Goal: Navigation & Orientation: Understand site structure

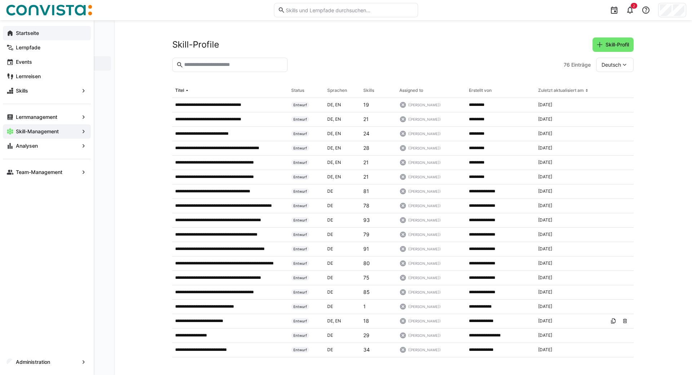
click at [11, 36] on eds-icon at bounding box center [9, 33] width 7 height 7
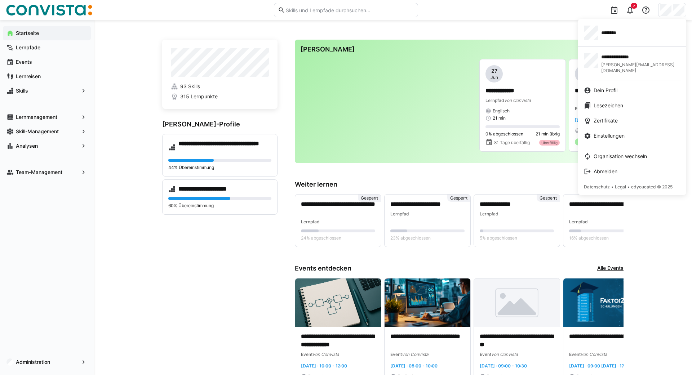
click at [202, 301] on div at bounding box center [346, 187] width 692 height 375
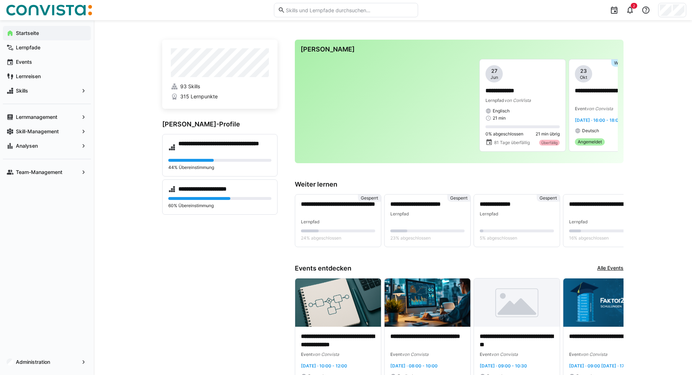
click at [41, 135] on div "Skill-Management" at bounding box center [47, 131] width 88 height 14
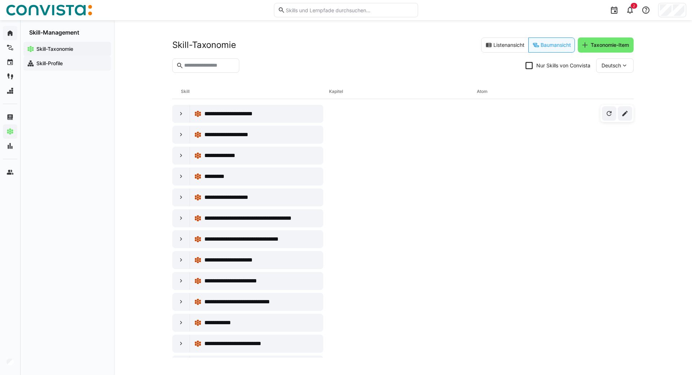
click at [0, 0] on app-navigation-label "Skill-Profile" at bounding box center [0, 0] width 0 height 0
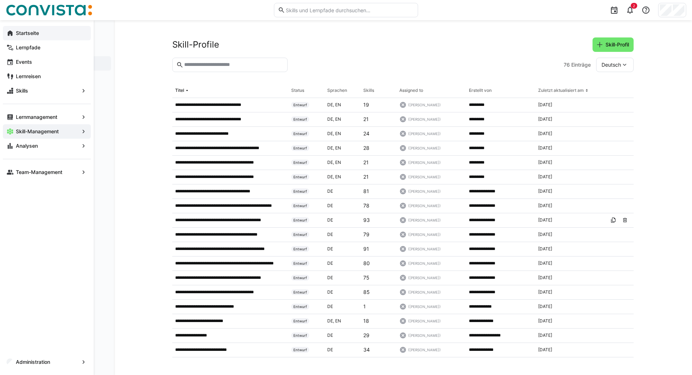
click at [12, 33] on eds-icon at bounding box center [9, 33] width 7 height 7
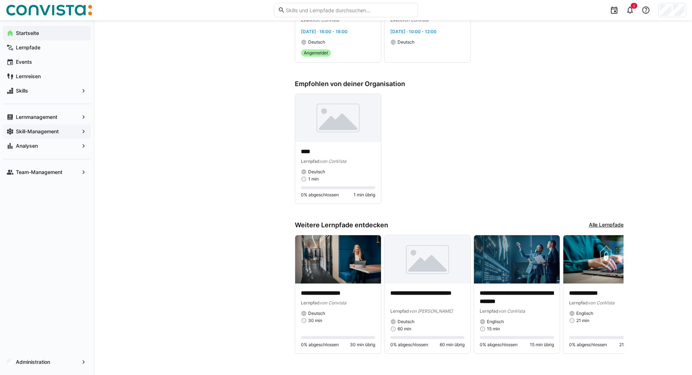
scroll to position [489, 0]
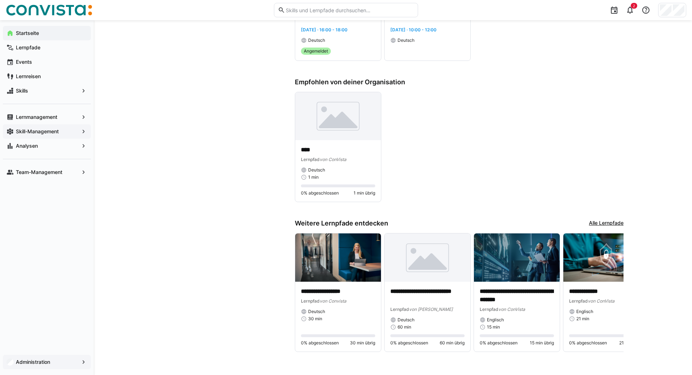
click at [0, 0] on app-navigation-label "Administration" at bounding box center [0, 0] width 0 height 0
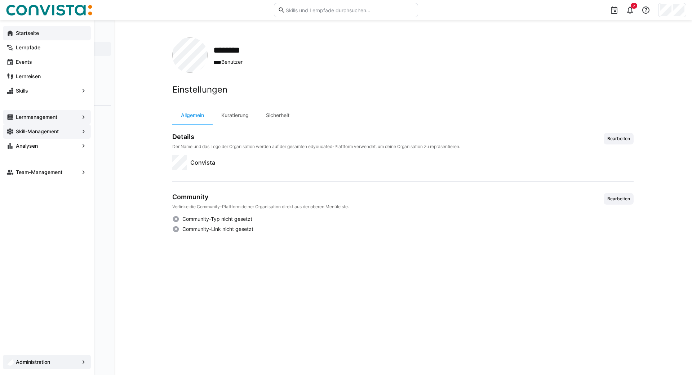
click at [0, 0] on app-navigation-label "Lernmanagement" at bounding box center [0, 0] width 0 height 0
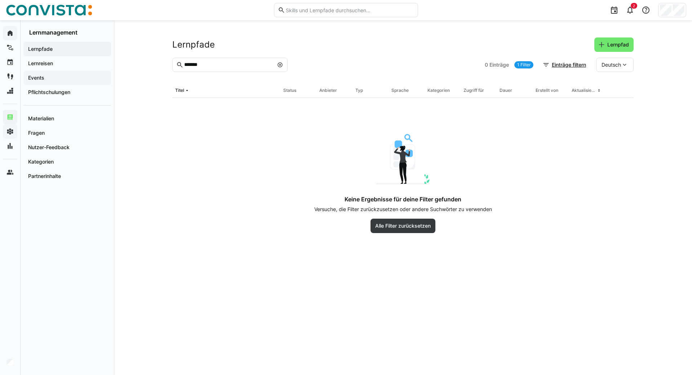
click at [0, 0] on app-navigation-label "Events" at bounding box center [0, 0] width 0 height 0
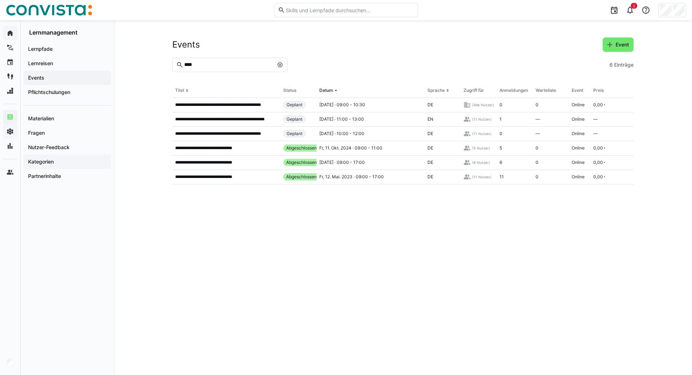
click at [0, 0] on app-navigation-label "Kategorien" at bounding box center [0, 0] width 0 height 0
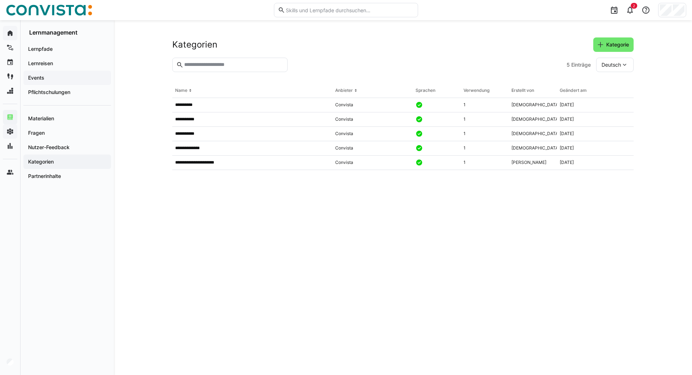
click at [0, 0] on app-navigation-label "Events" at bounding box center [0, 0] width 0 height 0
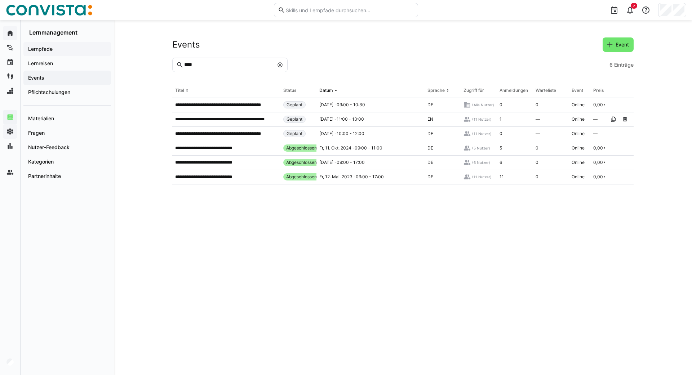
click at [50, 54] on div "Lernpfade" at bounding box center [67, 49] width 88 height 14
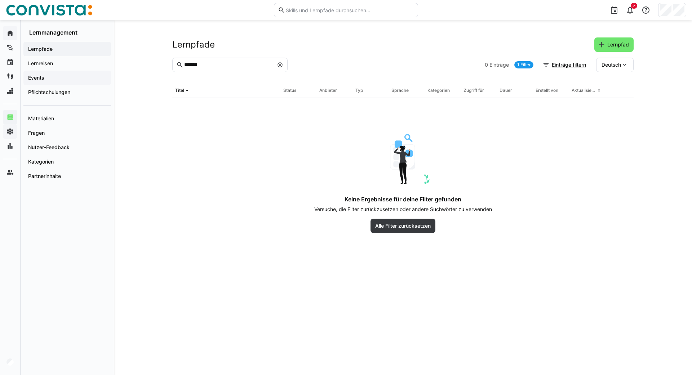
click at [0, 0] on app-navigation-label "Events" at bounding box center [0, 0] width 0 height 0
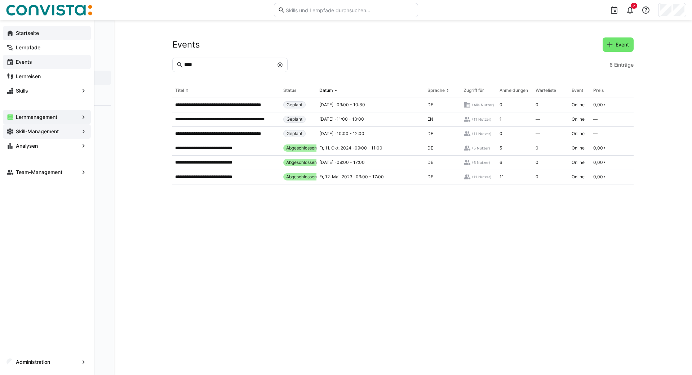
click at [0, 0] on app-navigation-label "Events" at bounding box center [0, 0] width 0 height 0
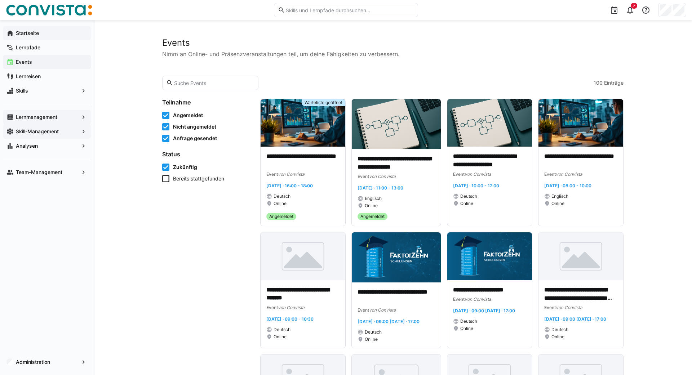
click at [0, 0] on app-navigation-label "Startseite" at bounding box center [0, 0] width 0 height 0
